Goal: Information Seeking & Learning: Learn about a topic

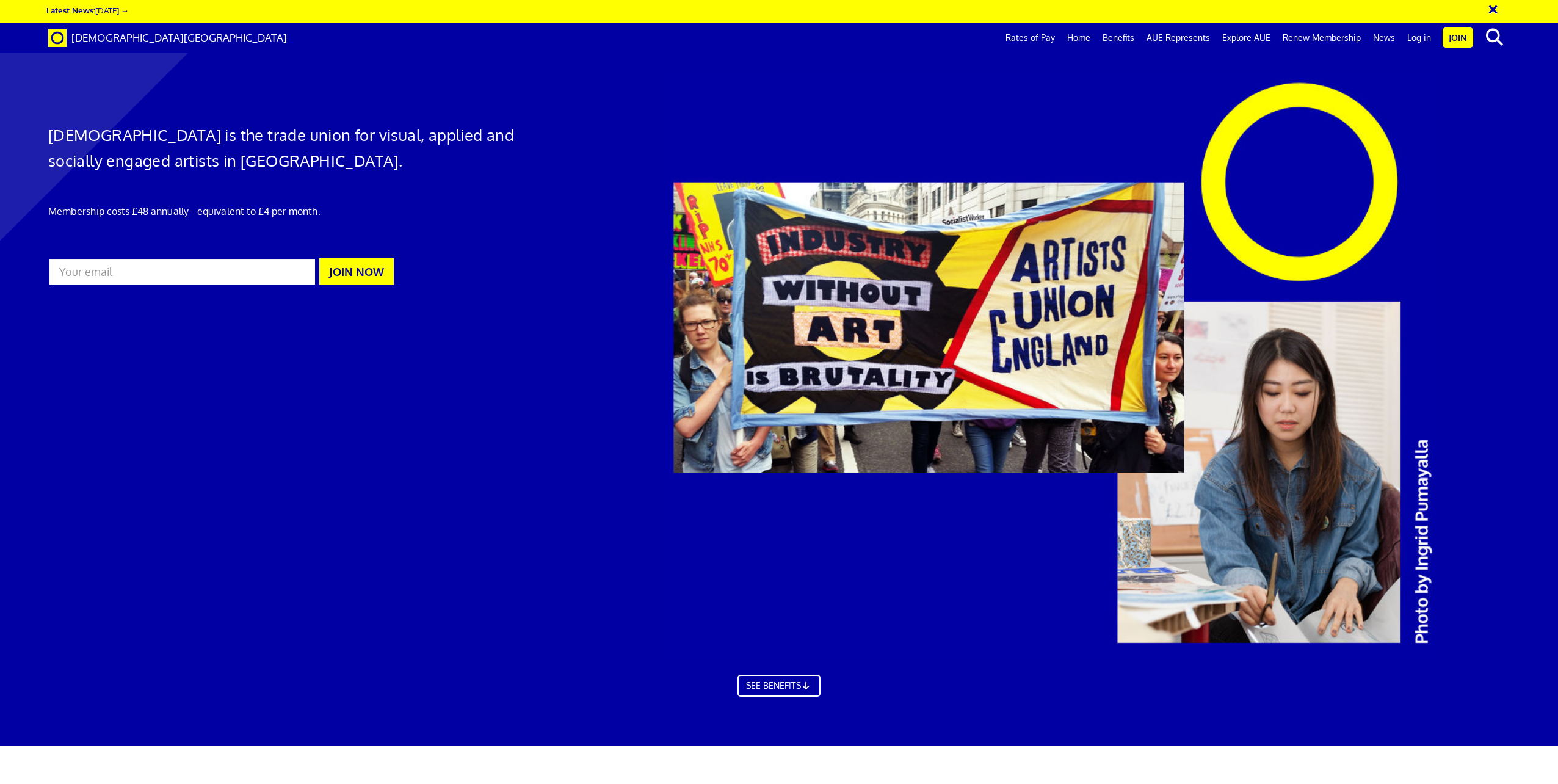
scroll to position [0, 34]
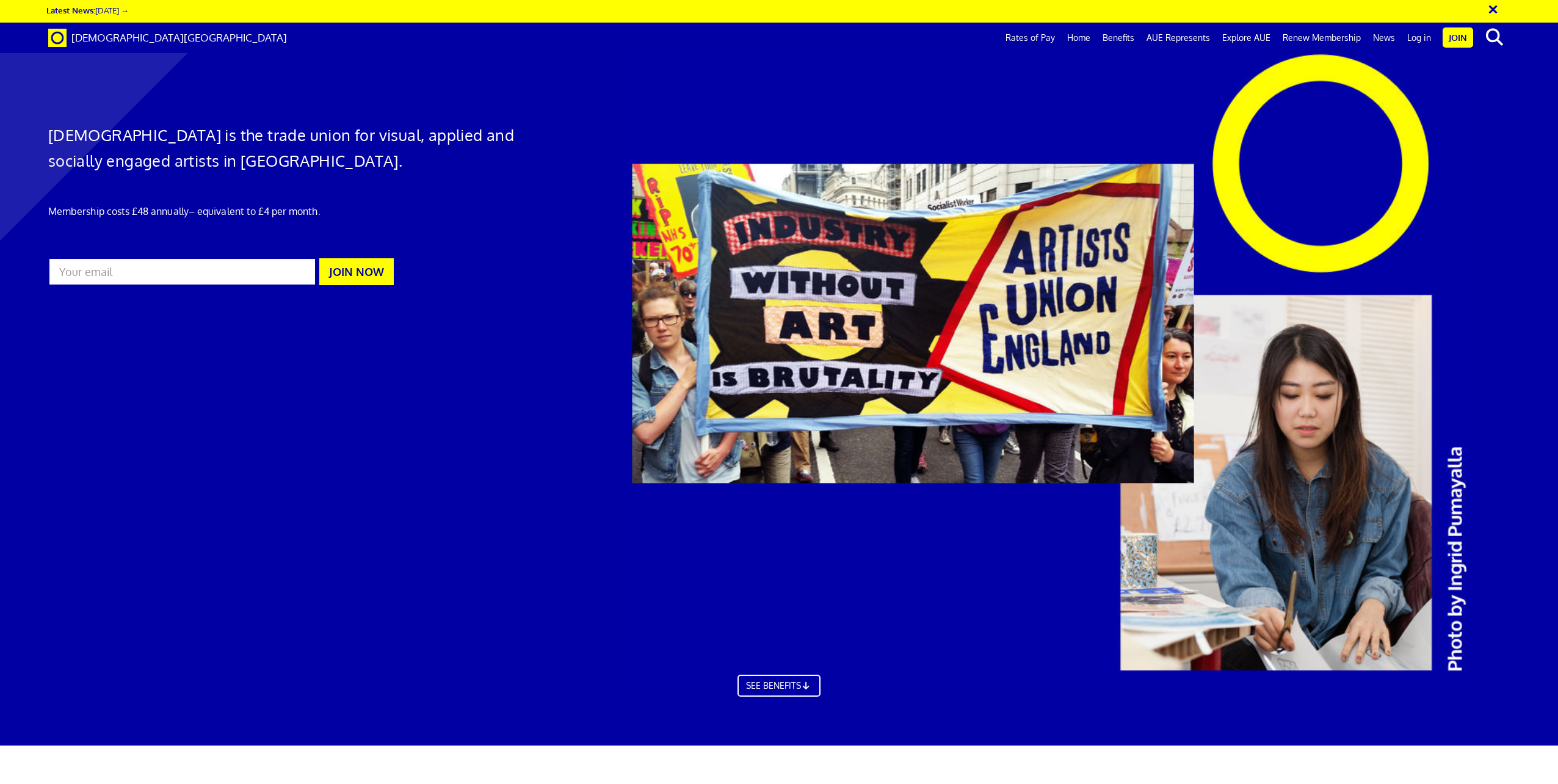
drag, startPoint x: 942, startPoint y: 331, endPoint x: 892, endPoint y: 520, distance: 195.5
click at [892, 520] on div at bounding box center [1086, 367] width 950 height 648
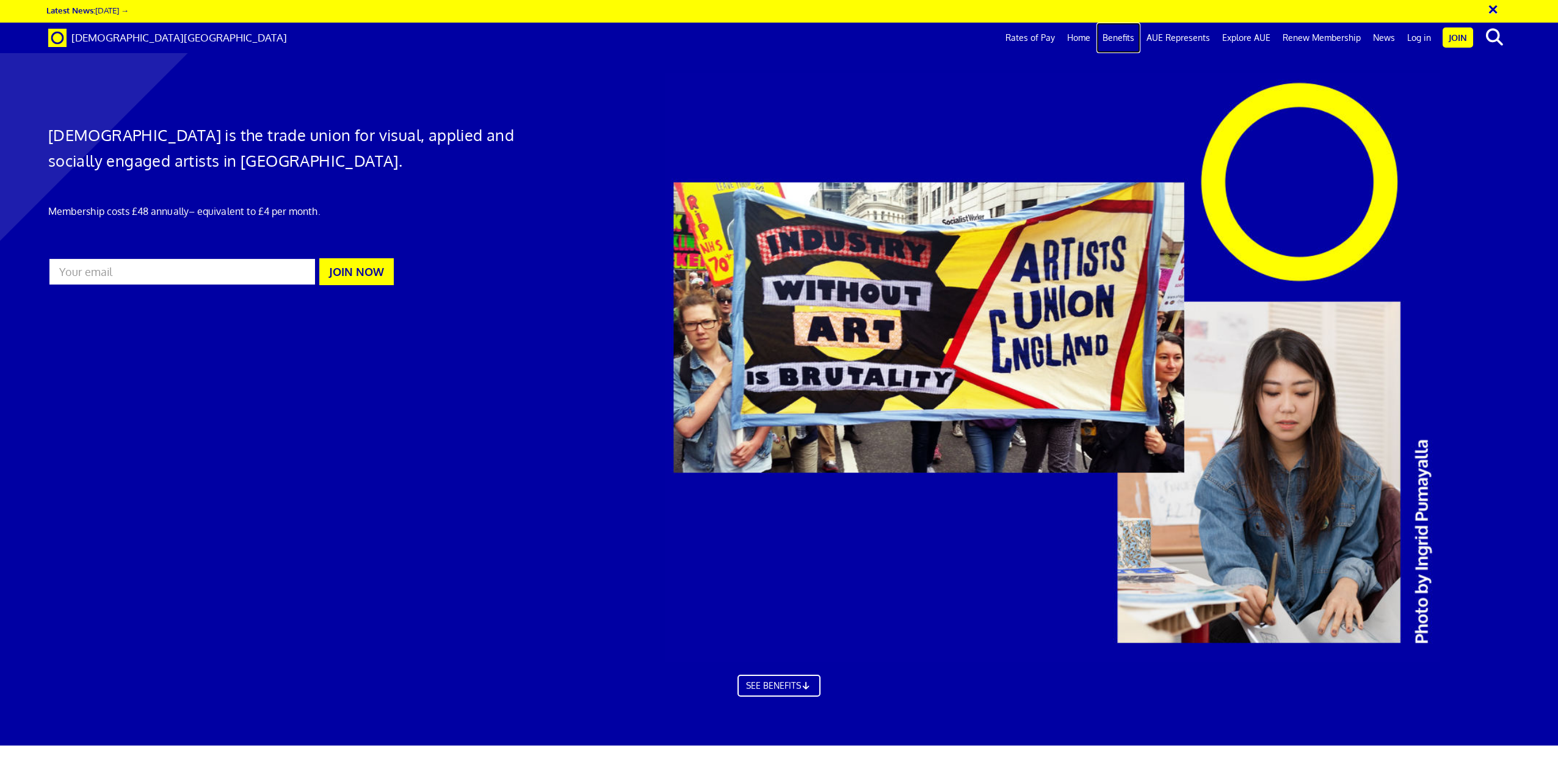
click at [1118, 34] on link "Benefits" at bounding box center [1118, 37] width 44 height 31
click at [1116, 36] on link "Benefits" at bounding box center [1118, 37] width 44 height 31
click at [1052, 35] on link "Rates of Pay" at bounding box center [1030, 37] width 61 height 31
